Goal: Check status

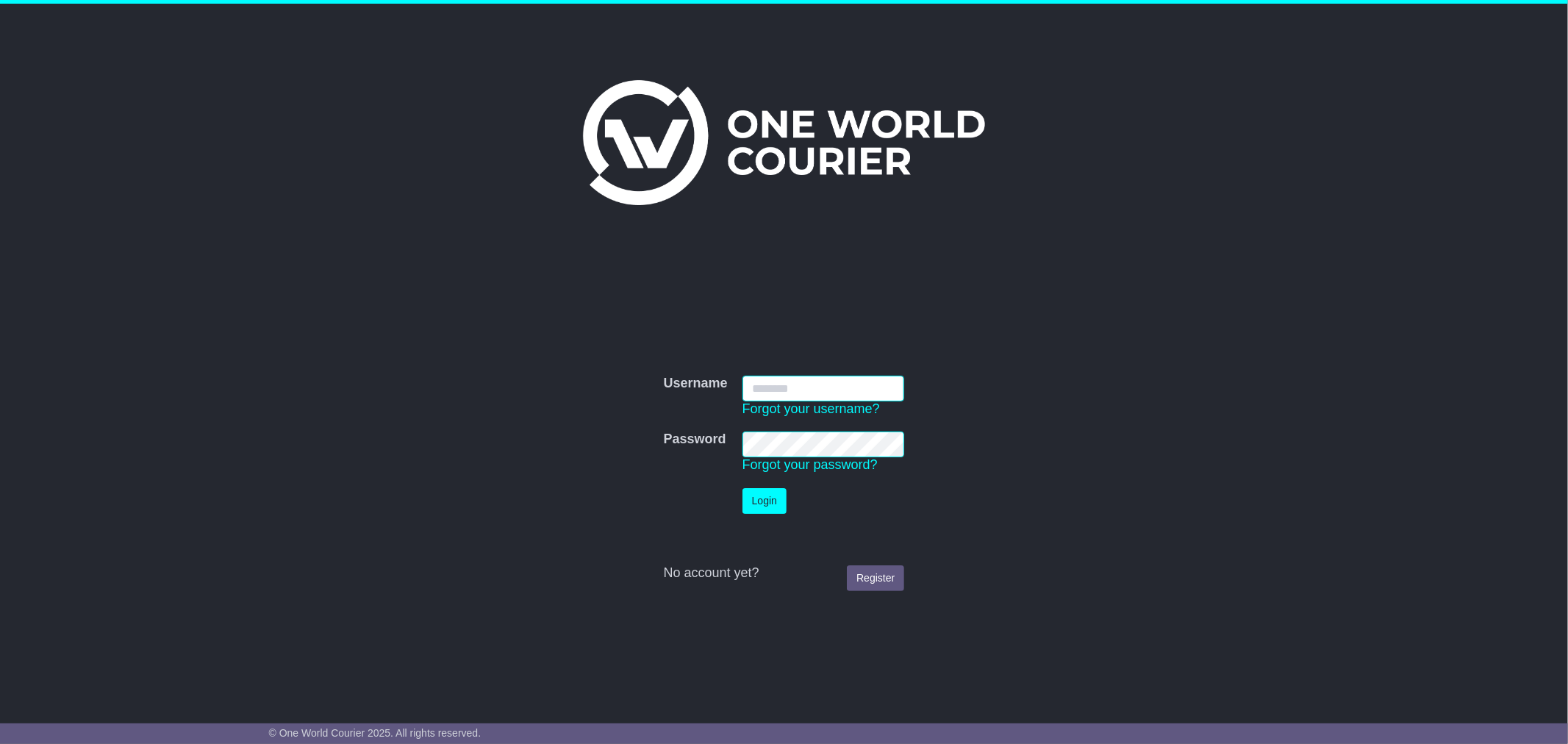
type input "**********"
click at [761, 495] on button "Login" at bounding box center [764, 500] width 44 height 26
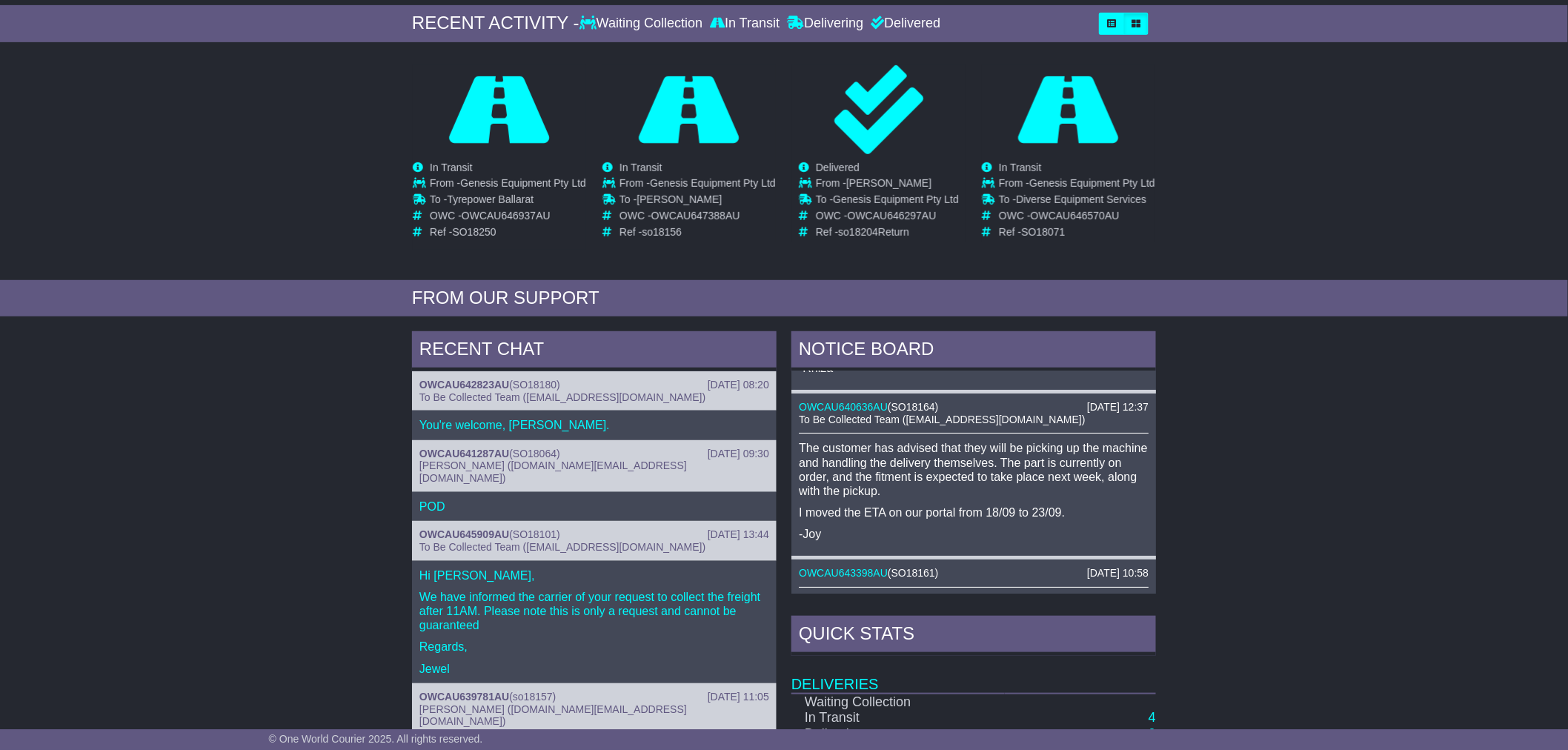
scroll to position [81, 0]
click at [909, 406] on span "SO18164" at bounding box center [912, 405] width 43 height 12
drag, startPoint x: 894, startPoint y: 406, endPoint x: 936, endPoint y: 405, distance: 42.0
click at [935, 405] on span "SO18164" at bounding box center [912, 405] width 43 height 12
click at [1246, 426] on div "RECENT CHAT 17 Sep 2025 08:20 OWCAU642823AU ( SO18180 ) To Be Collected Team (p…" at bounding box center [784, 643] width 1568 height 638
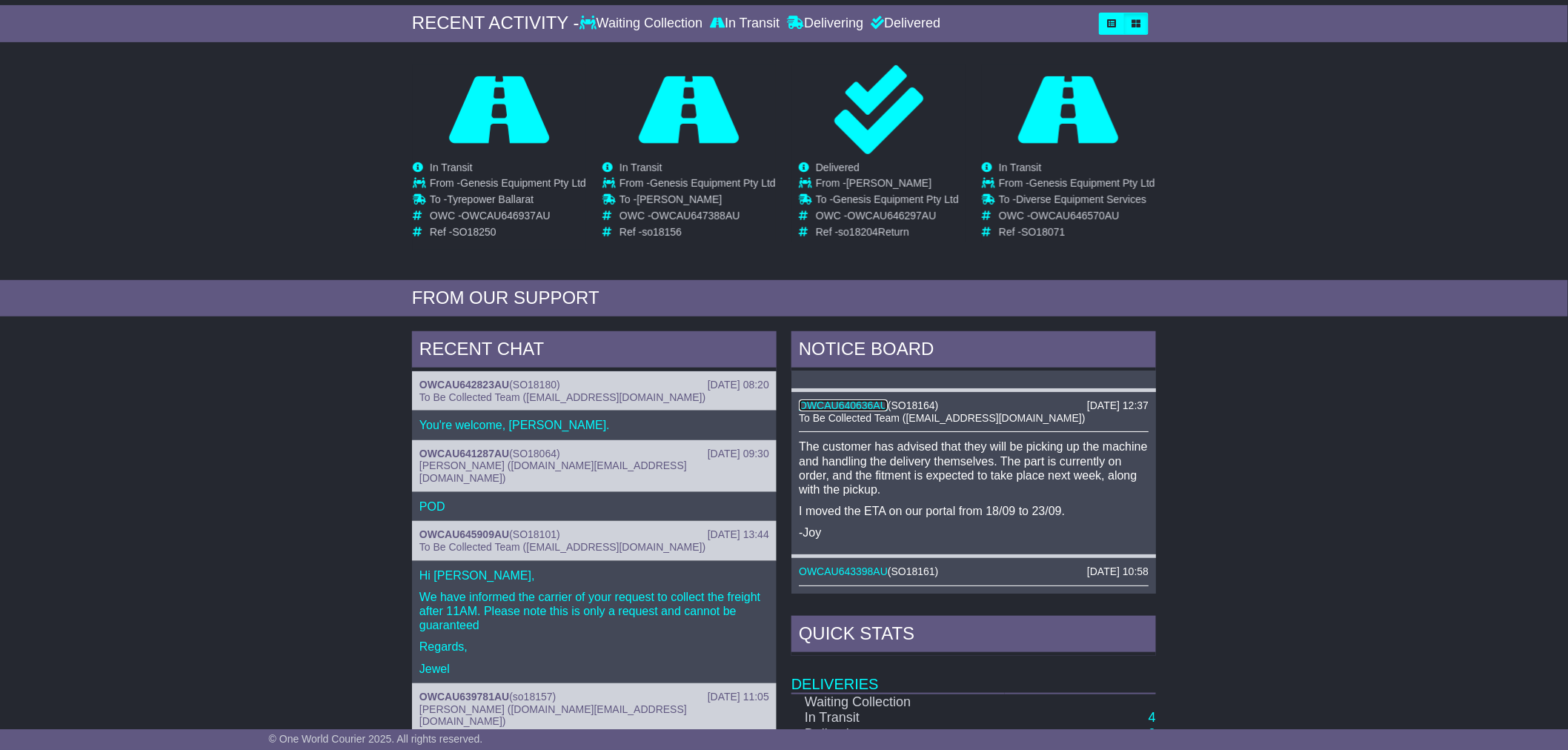
click at [860, 404] on link "OWCAU640636AU" at bounding box center [843, 405] width 89 height 12
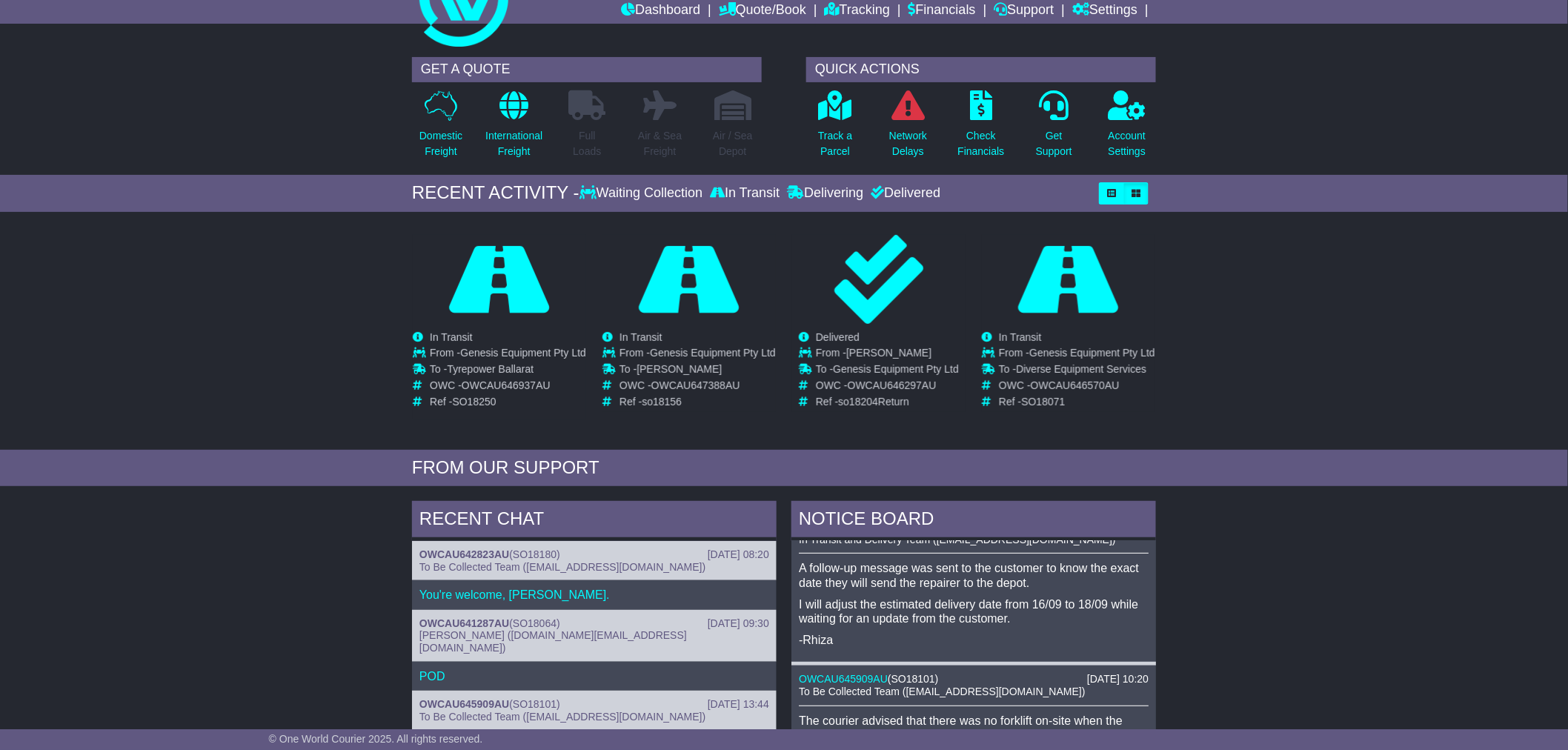
scroll to position [0, 0]
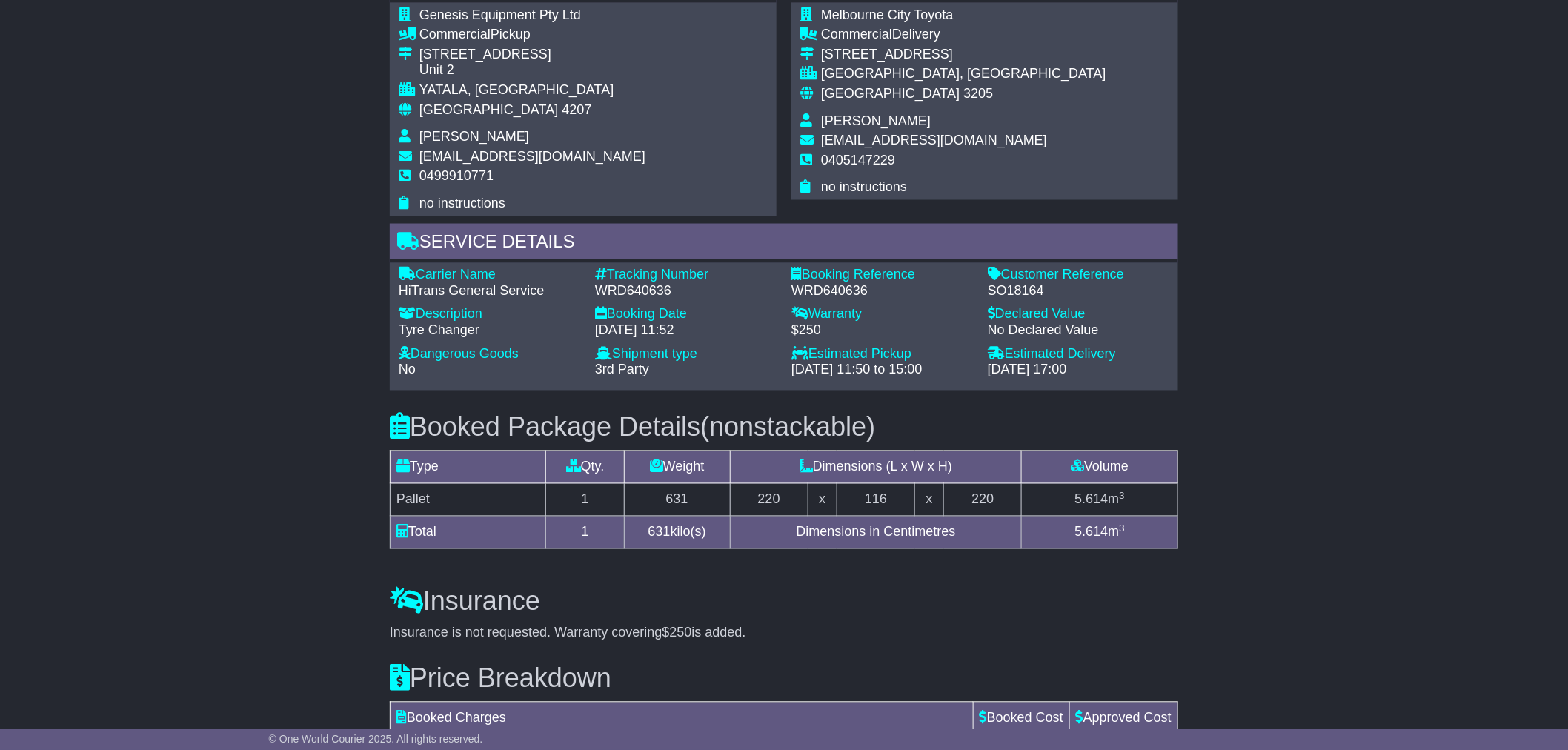
scroll to position [905, 0]
drag, startPoint x: 989, startPoint y: 286, endPoint x: 1060, endPoint y: 285, distance: 71.0
click at [1060, 285] on div "SO18164" at bounding box center [1079, 291] width 181 height 17
copy div "SO18164"
click at [203, 264] on div "Email Download Tracking Pricing Insurance" at bounding box center [784, 151] width 1568 height 1603
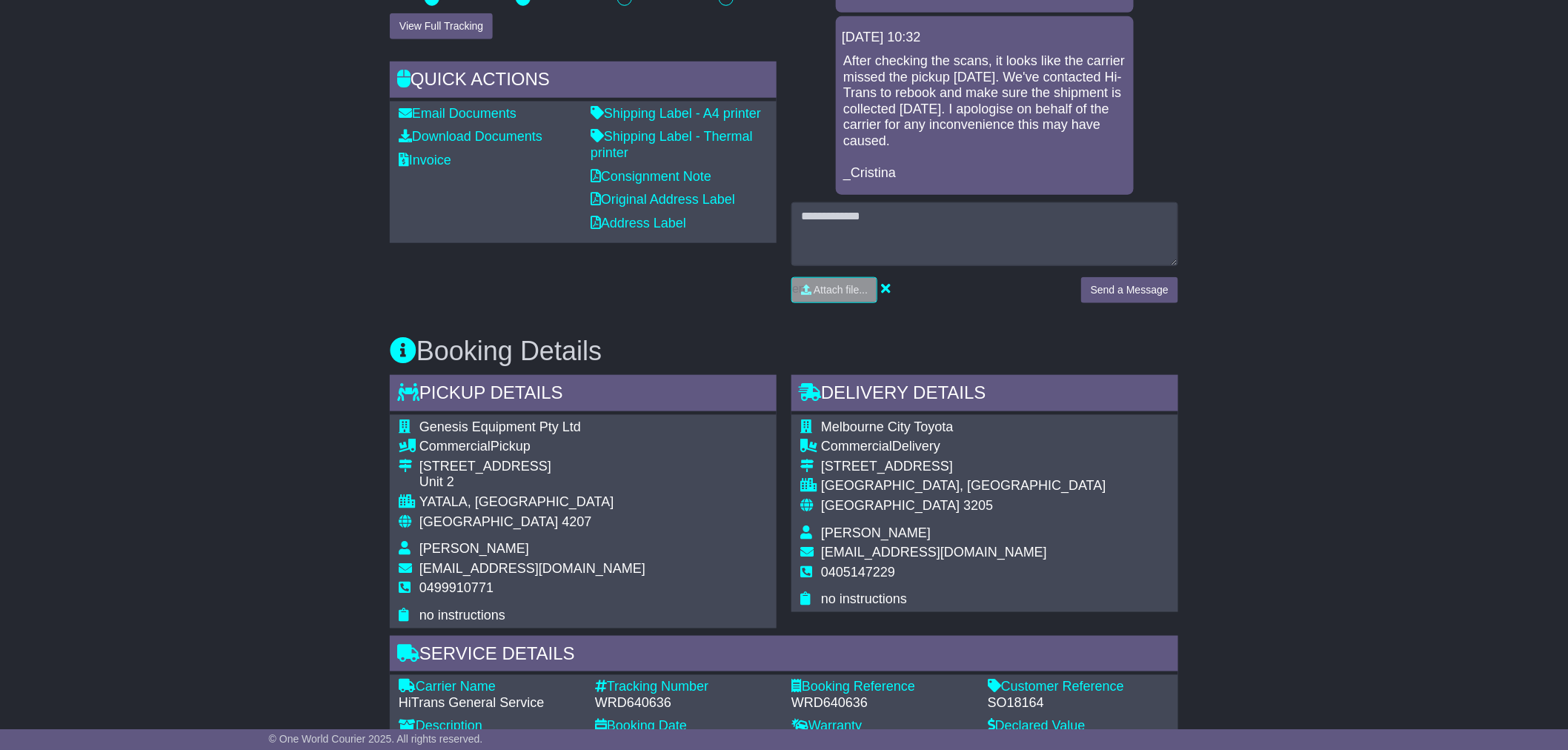
click at [1316, 200] on div "Email Download Tracking Pricing Insurance" at bounding box center [784, 564] width 1568 height 1603
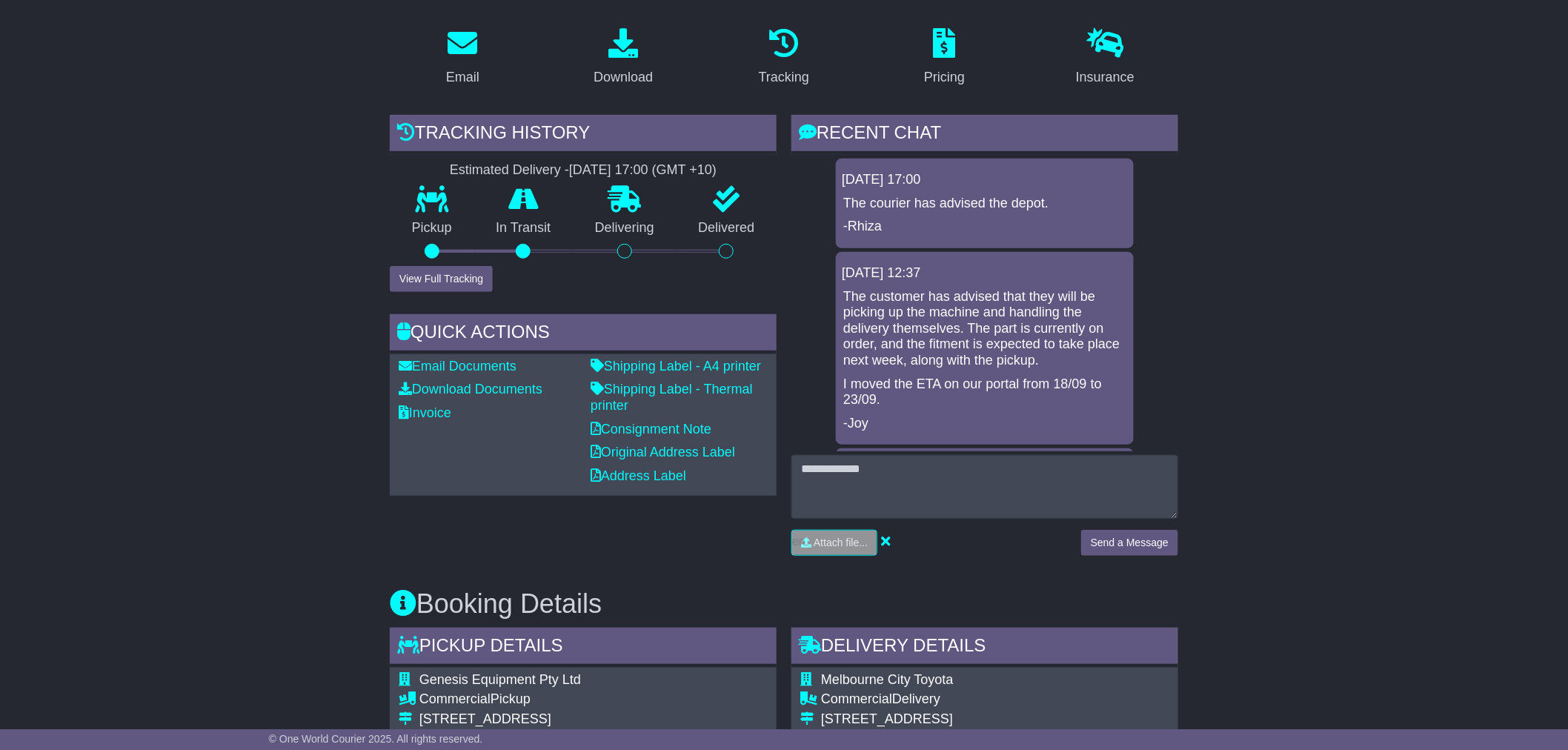
scroll to position [239, 0]
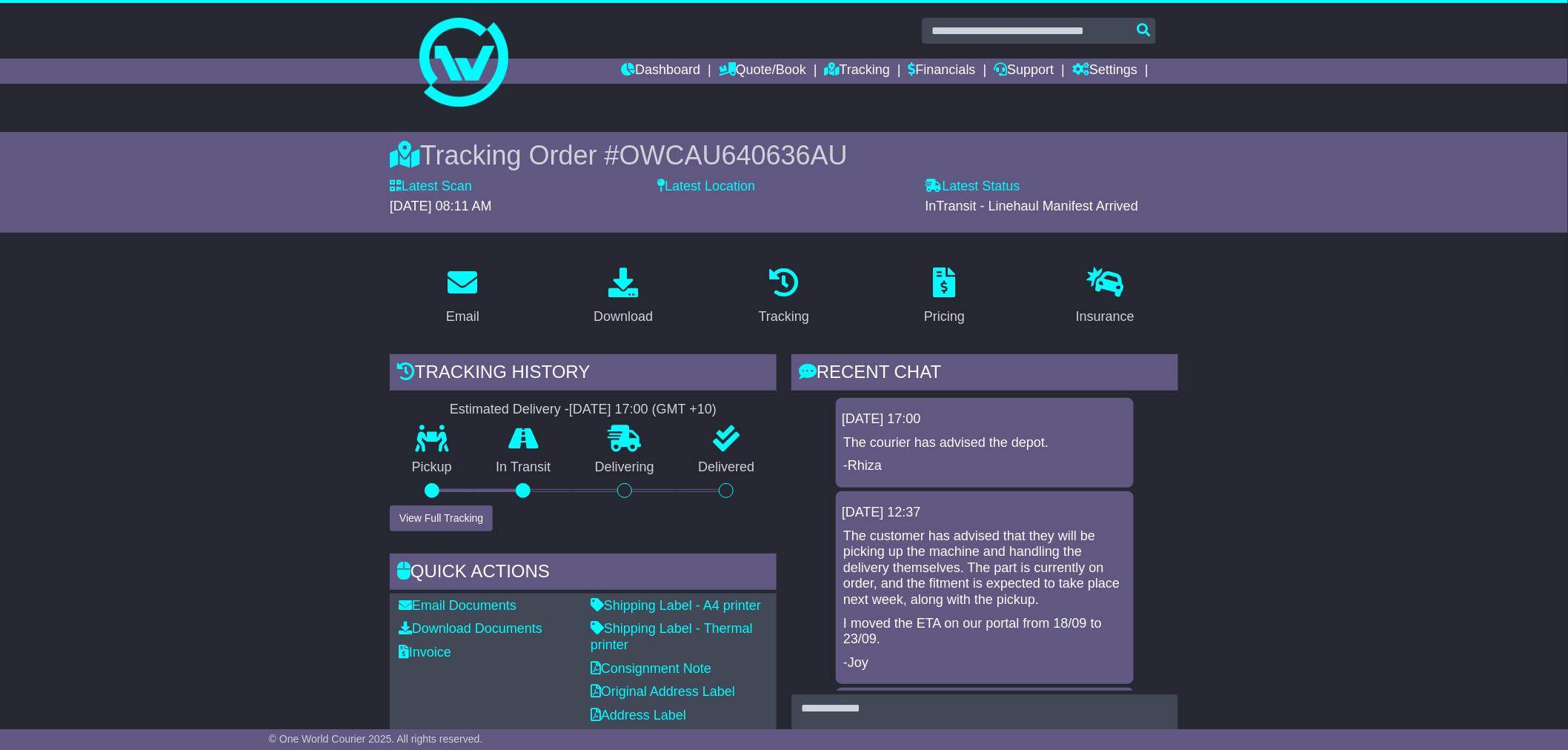
scroll to position [0, 0]
